Goal: Task Accomplishment & Management: Use online tool/utility

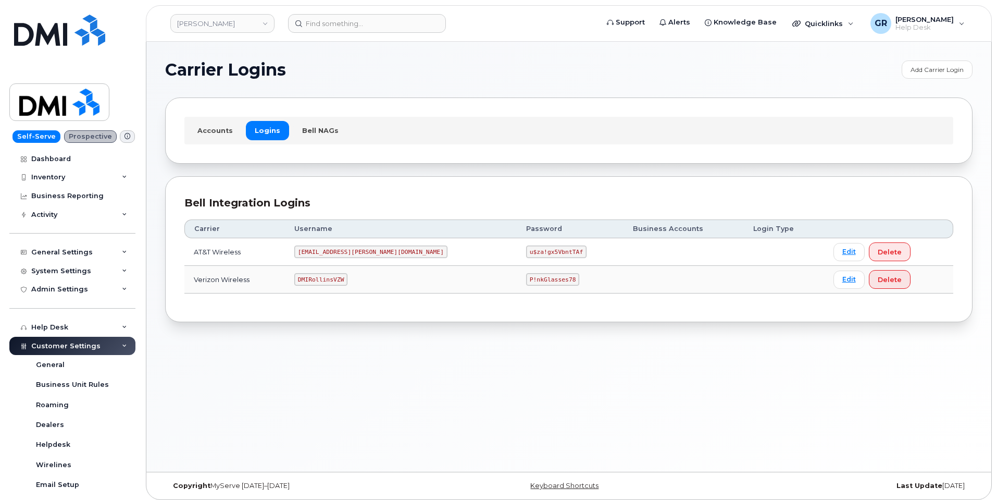
click at [526, 246] on code "u$za!gx5VbntTAf" at bounding box center [556, 251] width 60 height 13
click at [526, 253] on code "u$za!gx5VbntTAf" at bounding box center [556, 251] width 60 height 13
copy code "u$za!gx5VbntTAf"
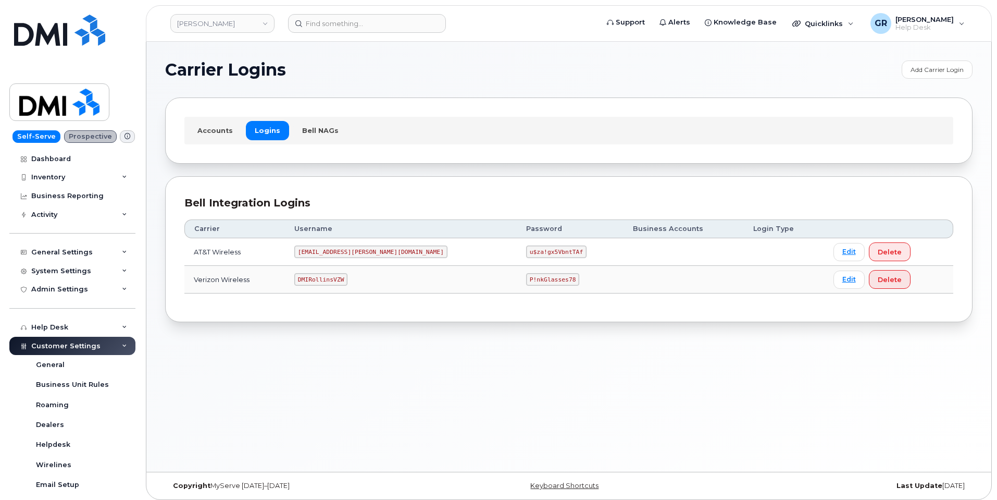
click at [243, 378] on div "Carrier Logins Add Carrier Login Accounts Logins Bell NAGs Bell Integration Log…" at bounding box center [568, 257] width 845 height 430
click at [291, 313] on div "Bell Integration Logins Carrier Username Password Business Accounts Login Type …" at bounding box center [569, 249] width 808 height 146
